Goal: Transaction & Acquisition: Purchase product/service

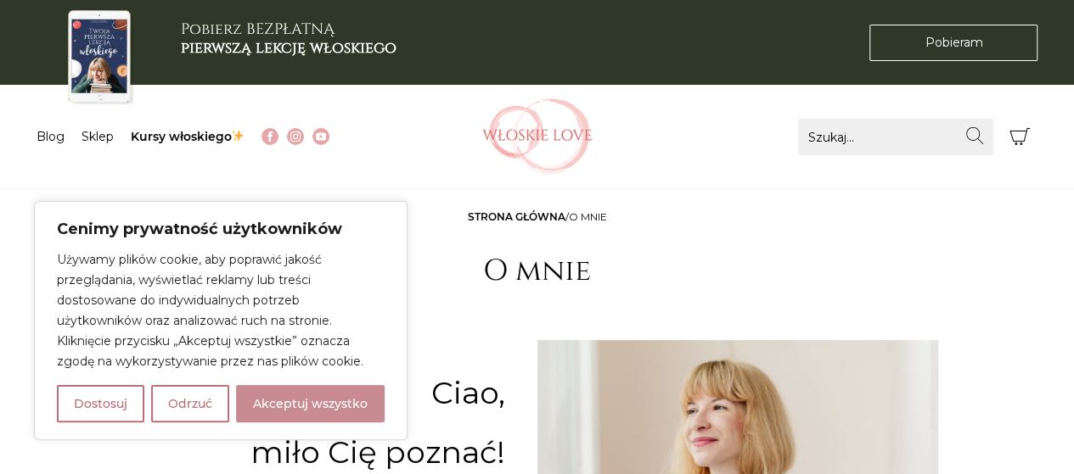
click at [299, 398] on button "Akceptuj wszystko" at bounding box center [310, 403] width 149 height 37
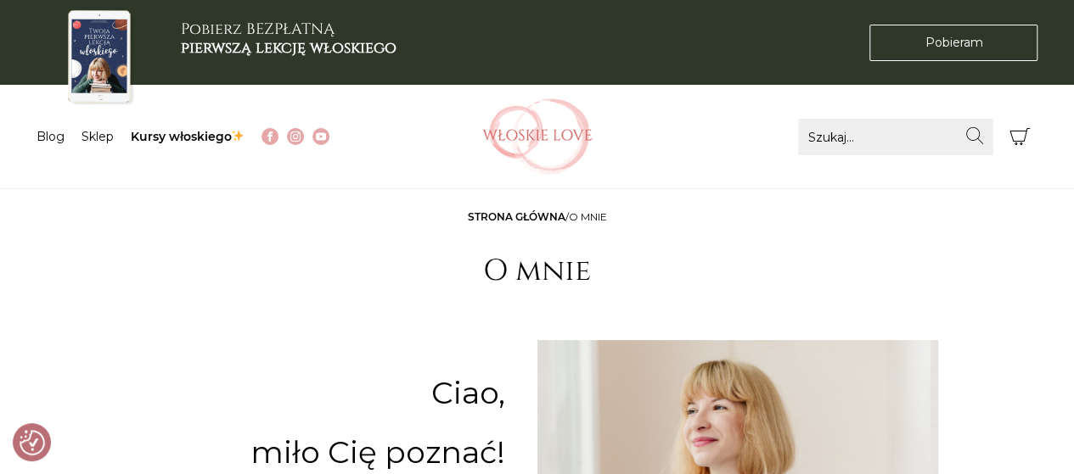
checkbox input "true"
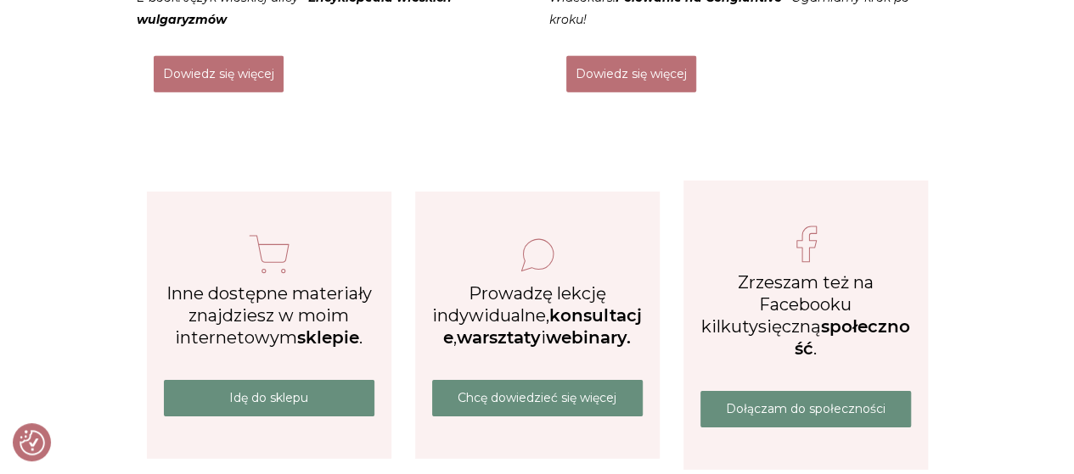
scroll to position [2602, 0]
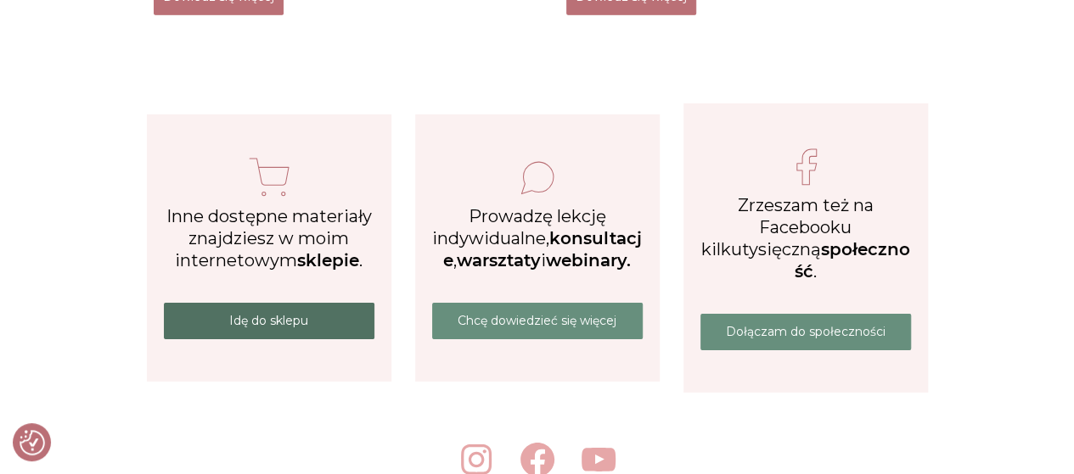
click at [277, 311] on link "Idę do sklepu" at bounding box center [269, 321] width 210 height 36
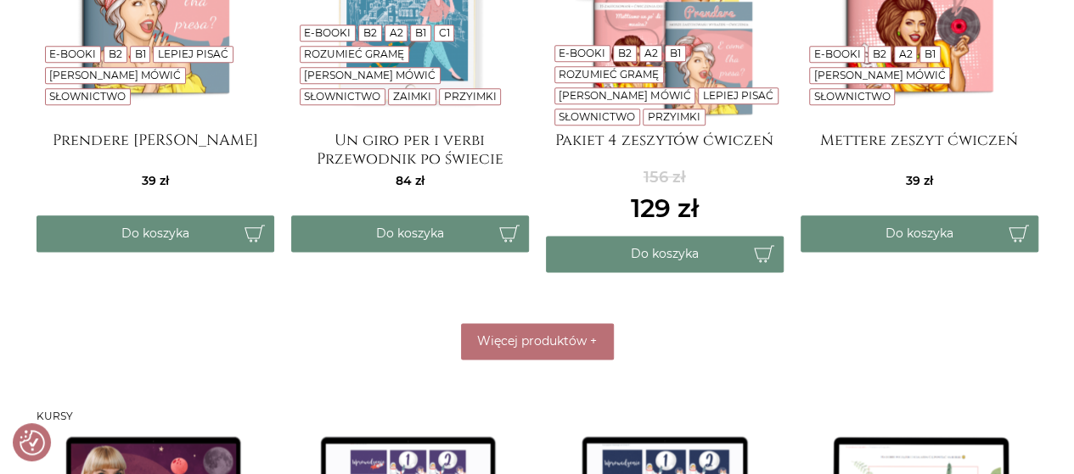
scroll to position [995, 0]
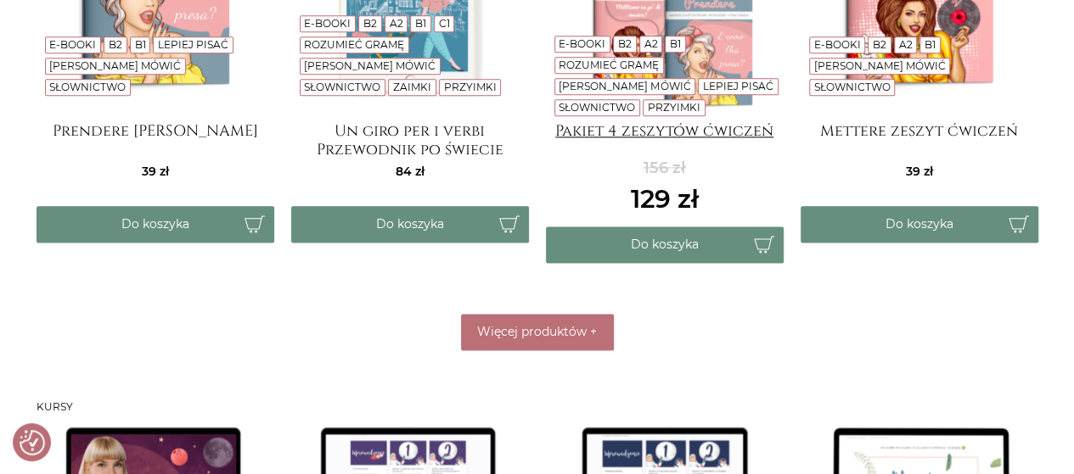
click at [677, 126] on h4 "Pakiet 4 zeszytów ćwiczeń" at bounding box center [665, 139] width 238 height 34
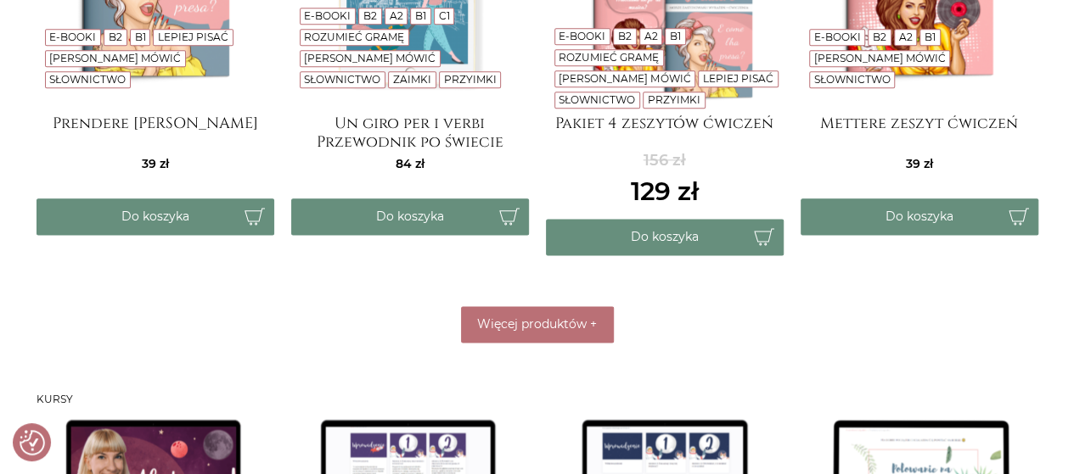
scroll to position [0, 0]
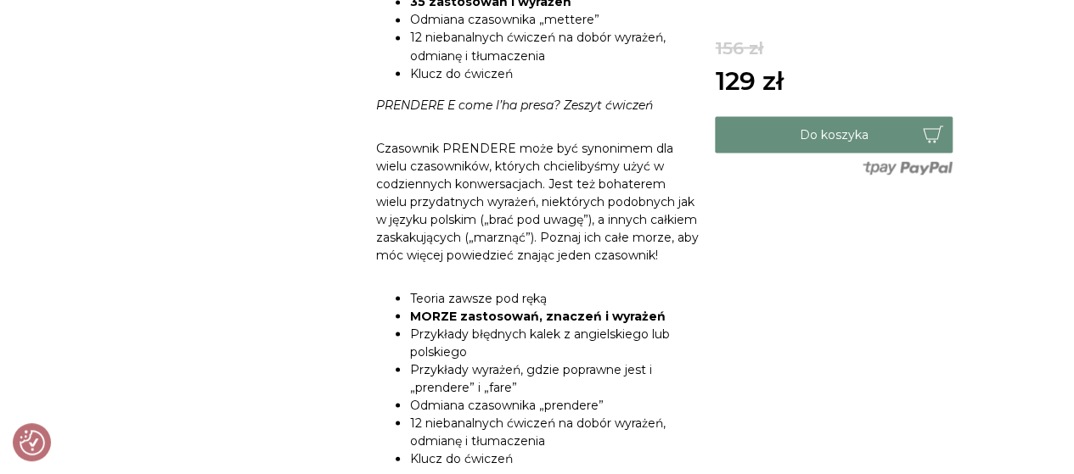
scroll to position [1544, 0]
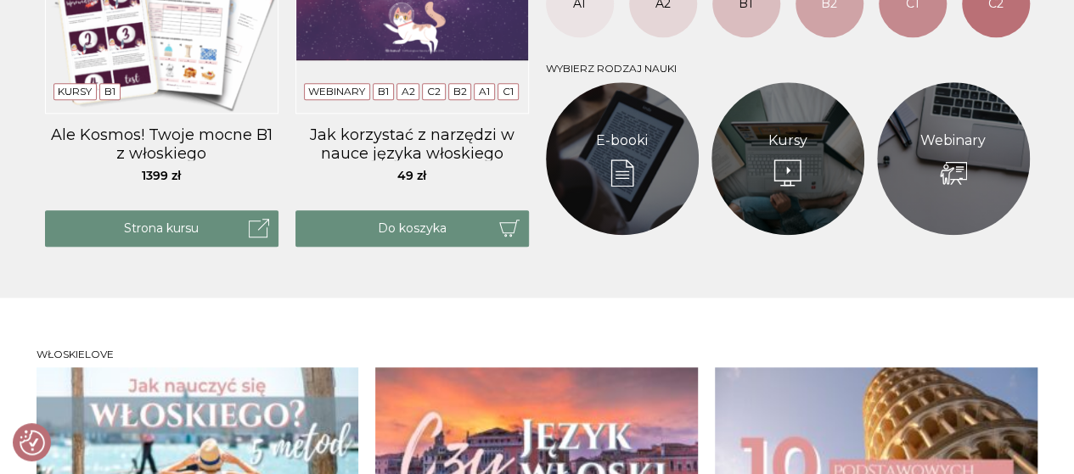
scroll to position [732, 0]
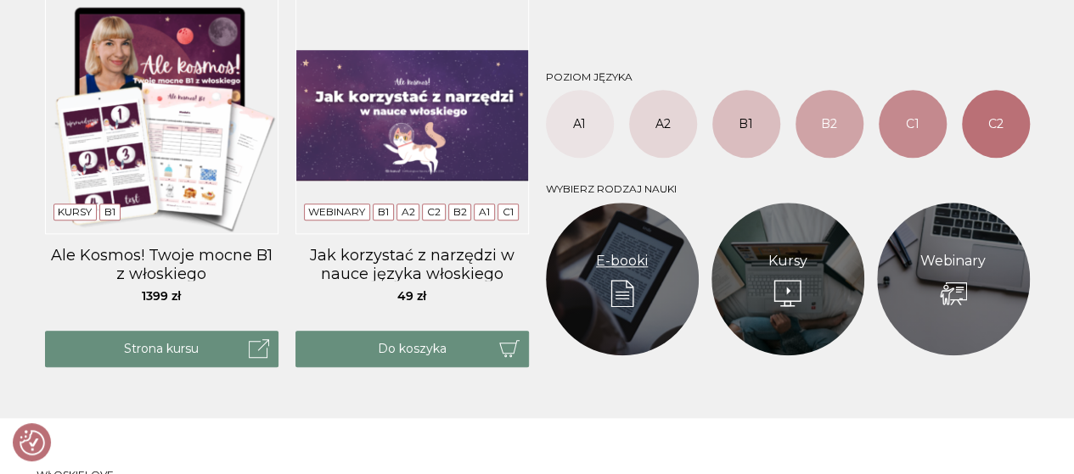
click at [619, 251] on link "E-booki" at bounding box center [622, 261] width 52 height 20
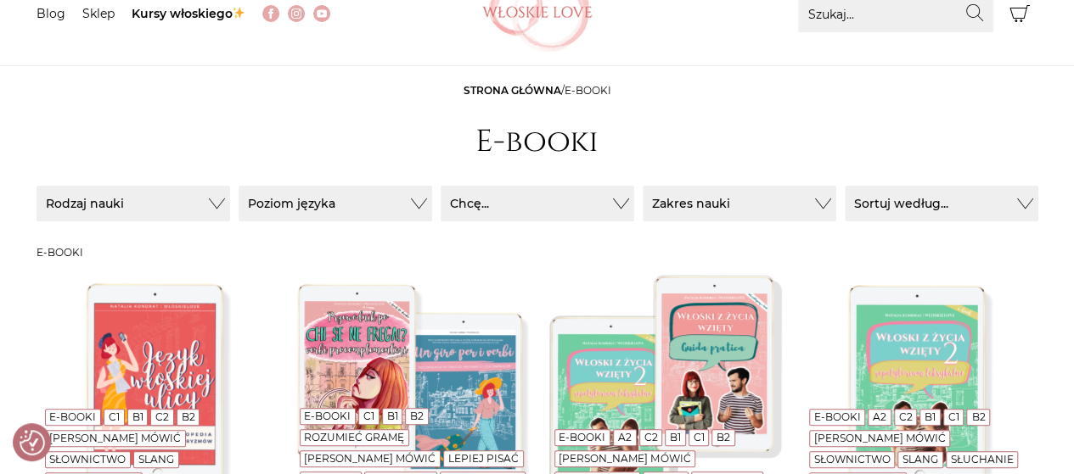
scroll to position [25, 0]
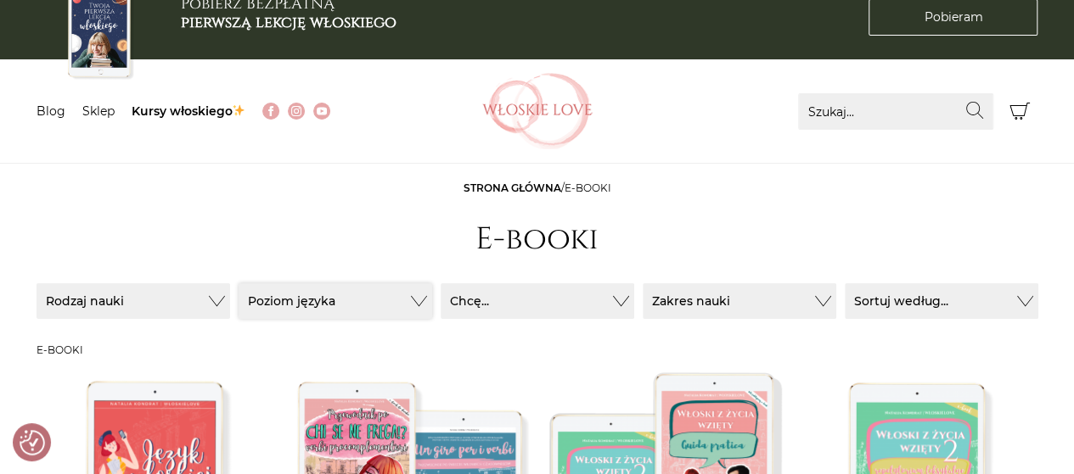
click at [230, 315] on button "Poziom języka" at bounding box center [132, 301] width 193 height 36
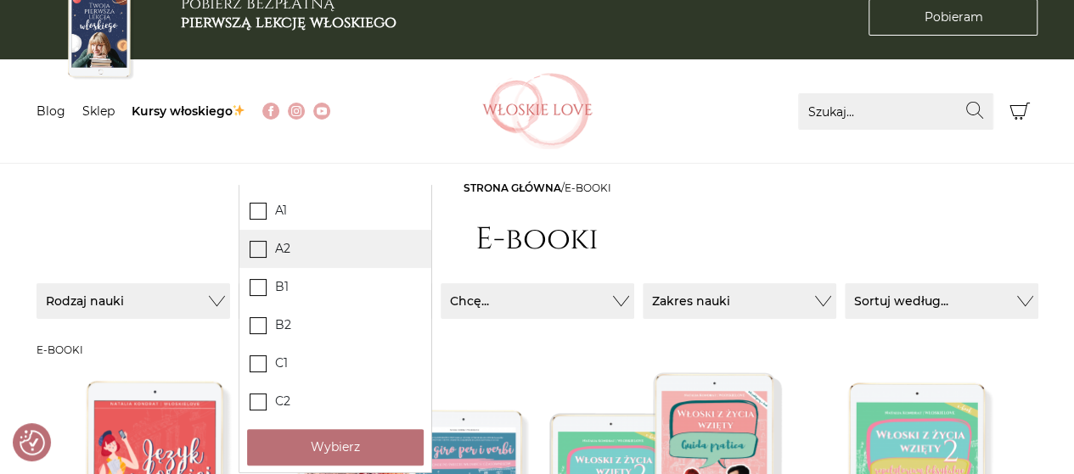
click at [251, 250] on icon at bounding box center [257, 248] width 14 height 14
click at [0, 0] on input "A2" at bounding box center [0, 0] width 0 height 0
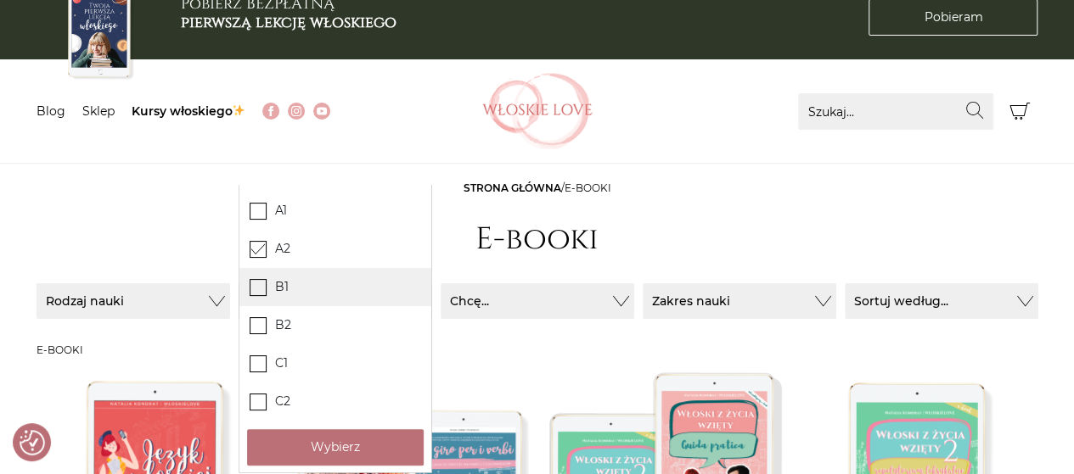
click at [257, 294] on span at bounding box center [257, 287] width 17 height 17
click at [0, 0] on input "B1" at bounding box center [0, 0] width 0 height 0
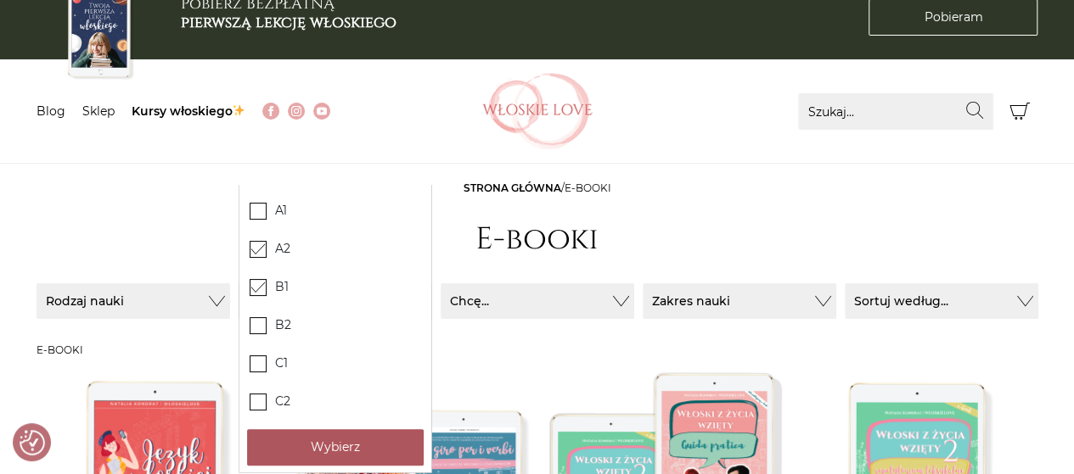
click at [293, 446] on button "Wybierz" at bounding box center [335, 447] width 177 height 36
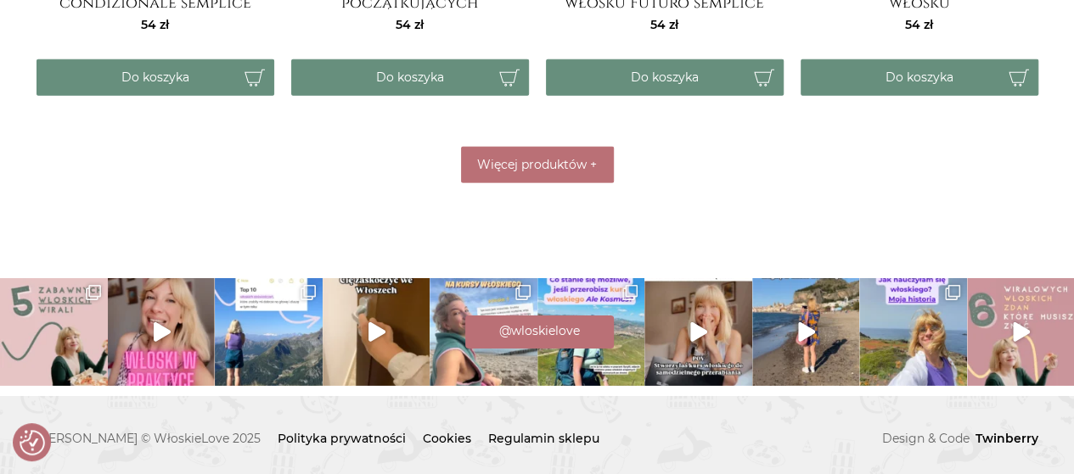
scroll to position [2392, 0]
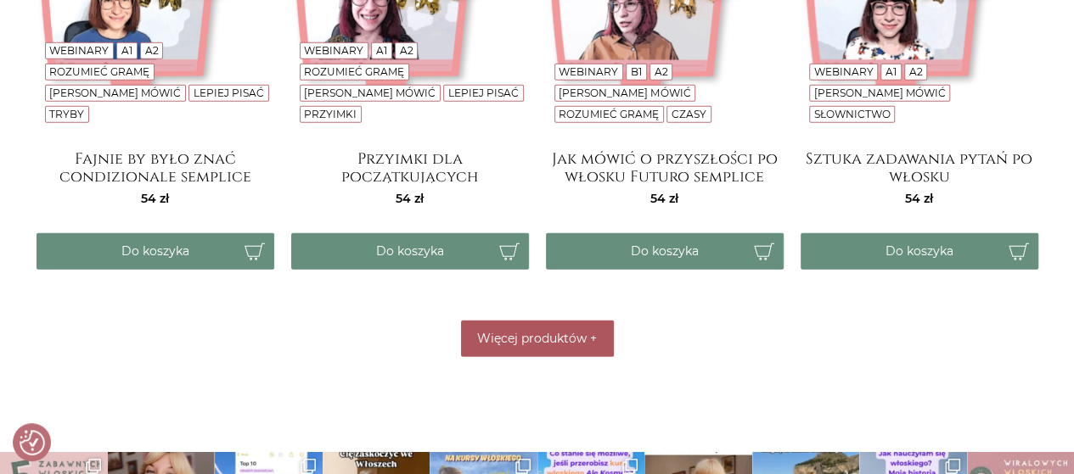
click at [514, 348] on button "Więcej produktów +" at bounding box center [537, 339] width 153 height 36
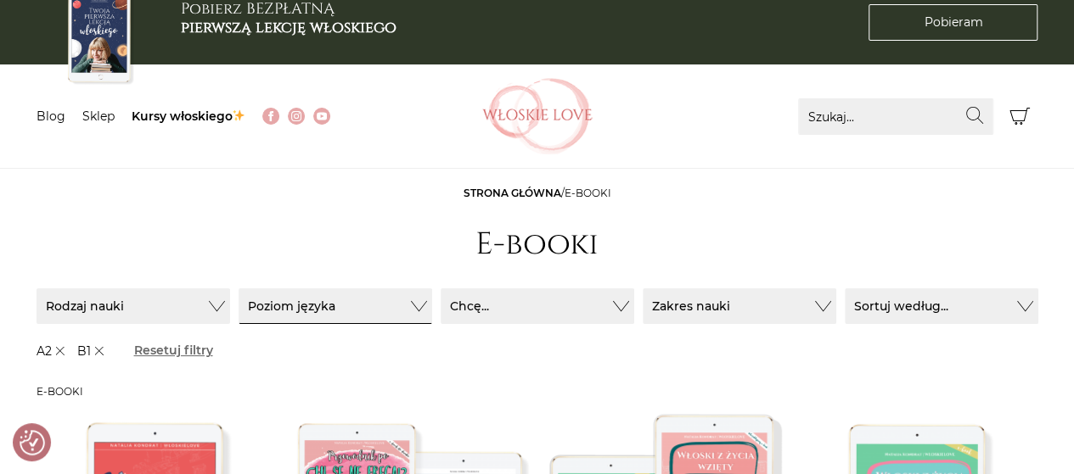
scroll to position [0, 0]
